Goal: Task Accomplishment & Management: Complete application form

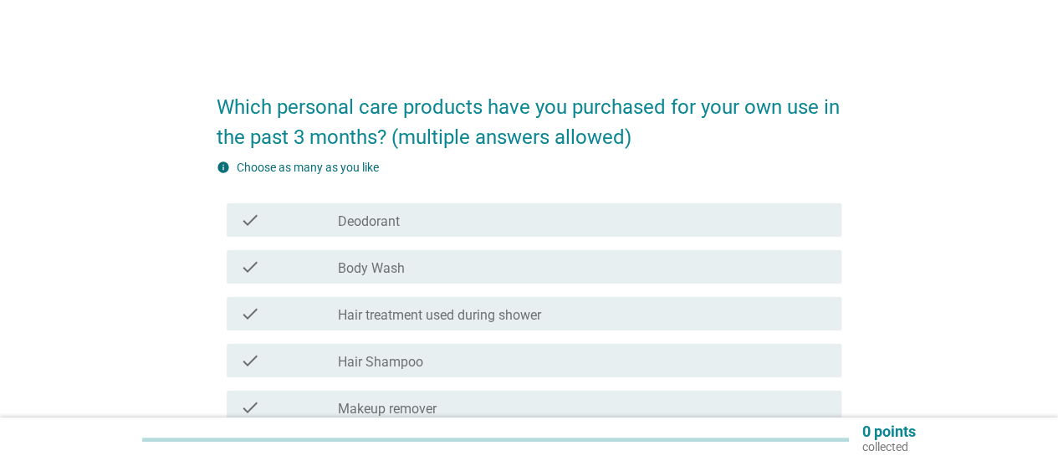
click at [520, 226] on div "check_box_outline_blank Deodorant" at bounding box center [583, 220] width 490 height 20
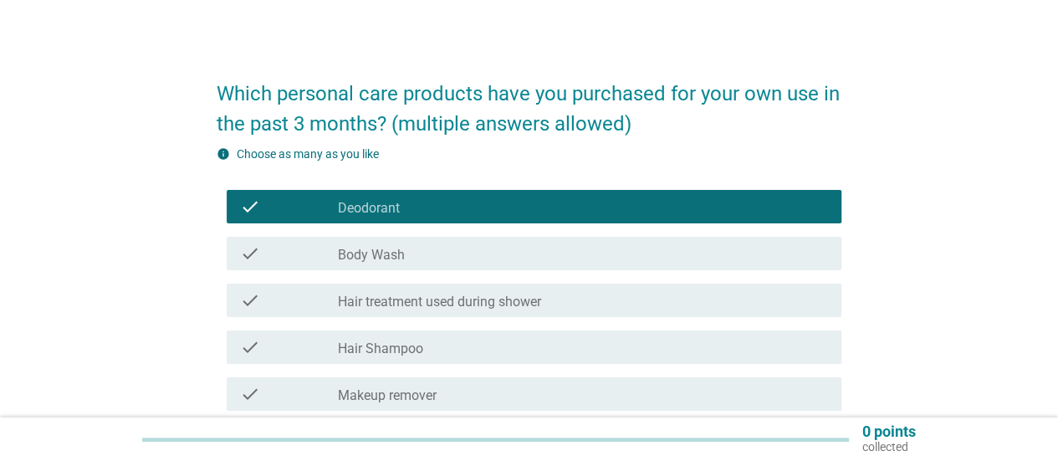
scroll to position [84, 0]
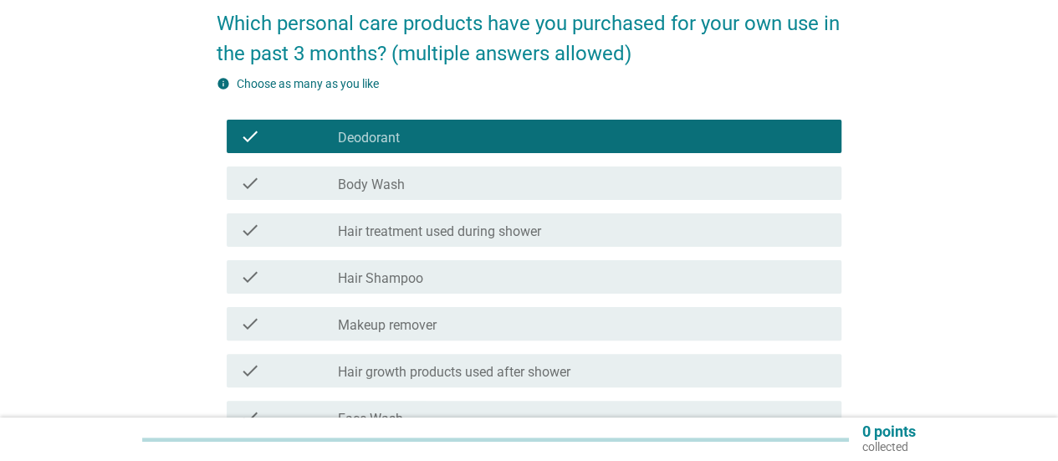
click at [483, 290] on div "check check_box_outline_blank Hair Shampoo" at bounding box center [534, 276] width 615 height 33
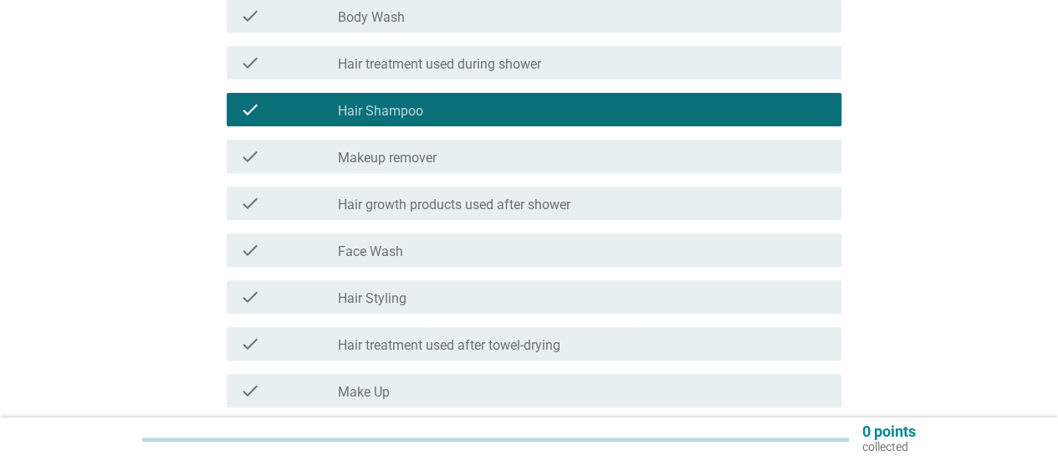
scroll to position [335, 0]
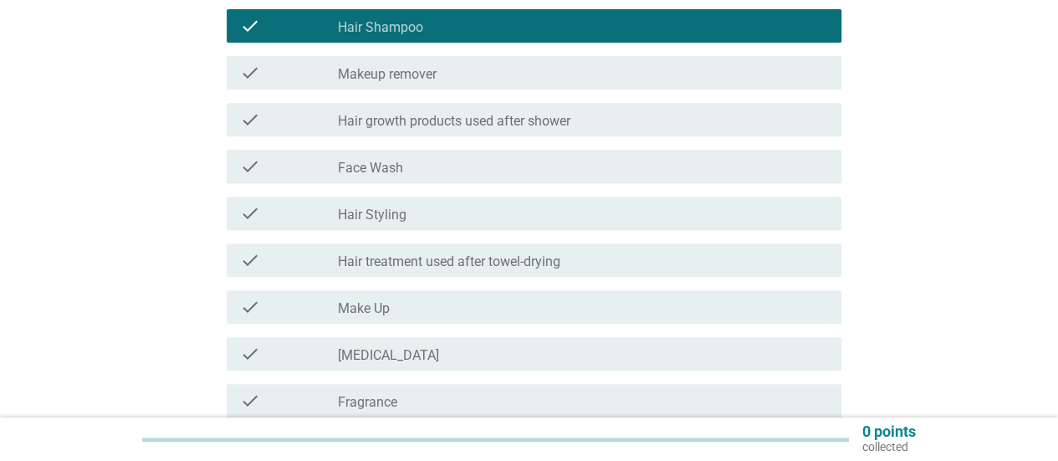
click at [478, 218] on div "check_box_outline_blank Hair Styling" at bounding box center [583, 213] width 490 height 20
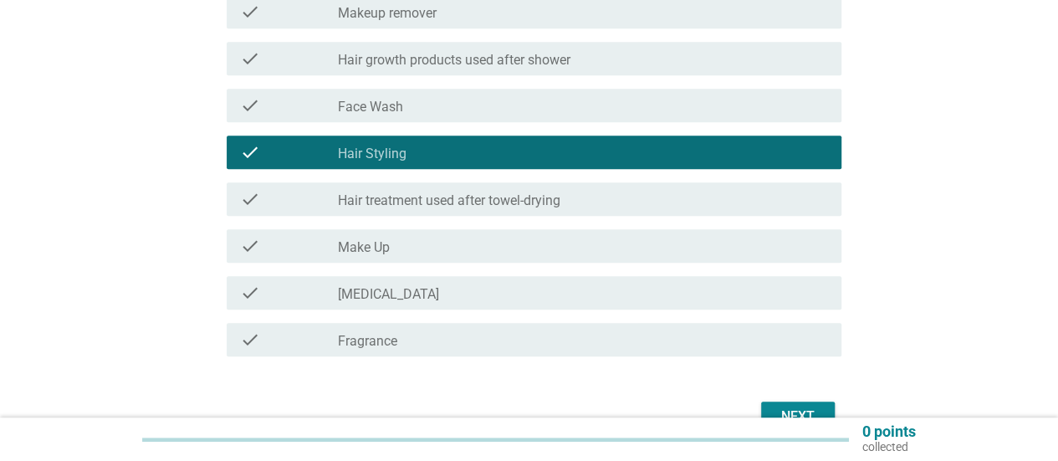
scroll to position [418, 0]
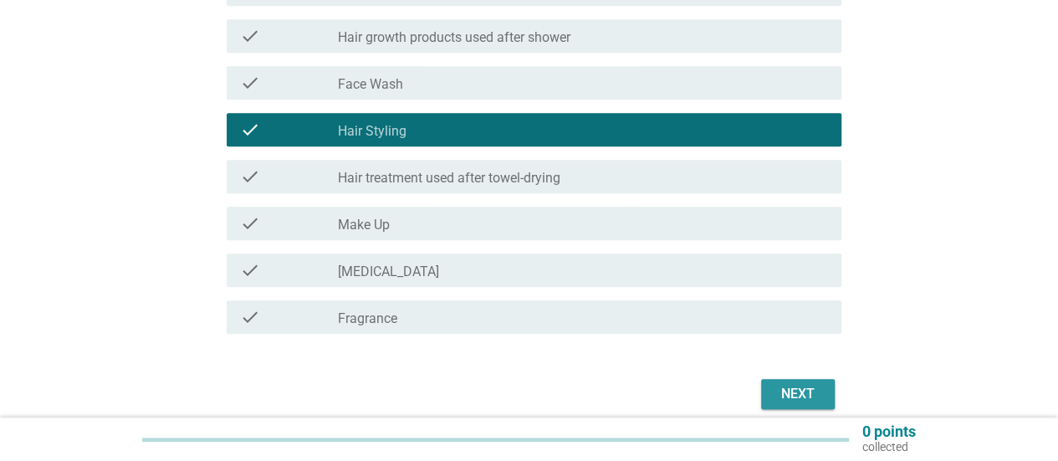
click at [793, 391] on div "Next" at bounding box center [798, 394] width 47 height 20
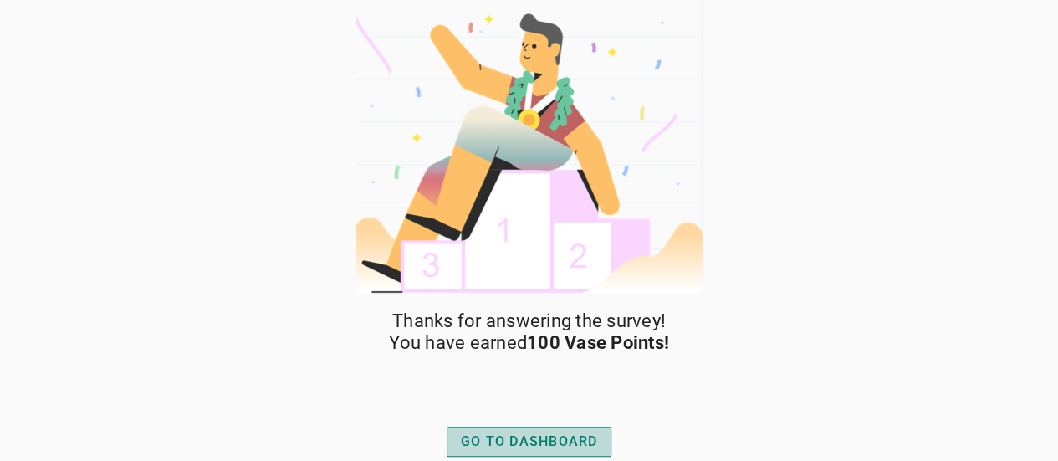
click at [562, 439] on div "GO TO DASHBOARD" at bounding box center [529, 442] width 137 height 20
